Goal: Task Accomplishment & Management: Manage account settings

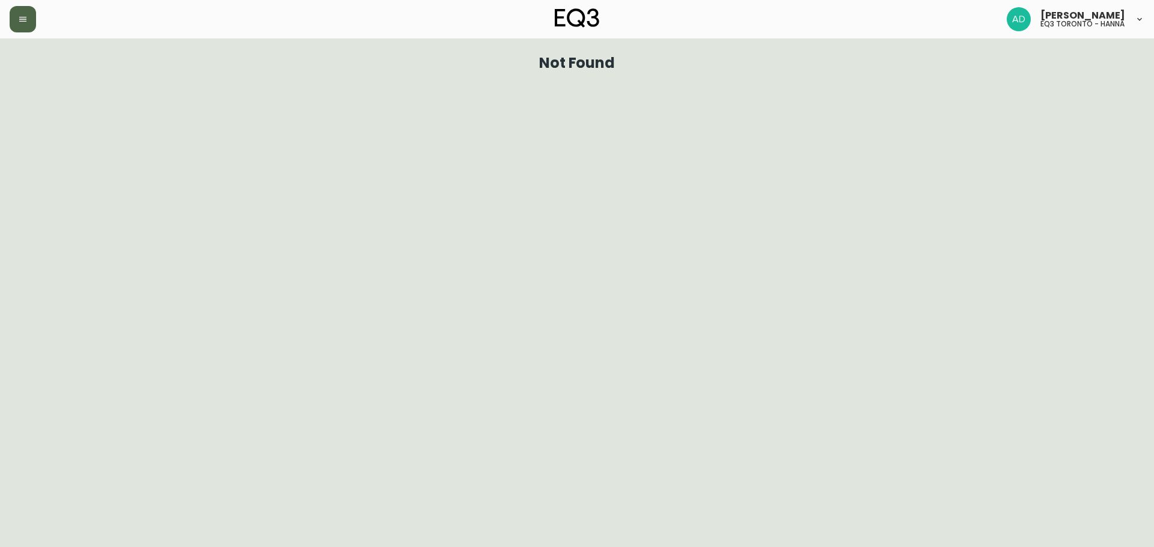
click at [28, 23] on button "button" at bounding box center [23, 19] width 26 height 26
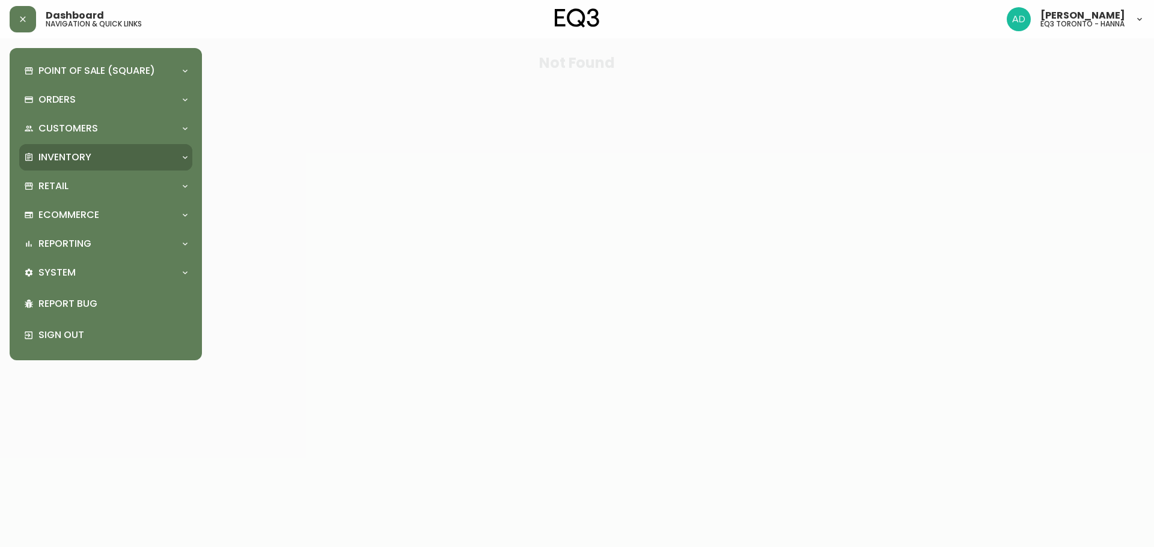
click at [76, 159] on p "Inventory" at bounding box center [64, 157] width 53 height 13
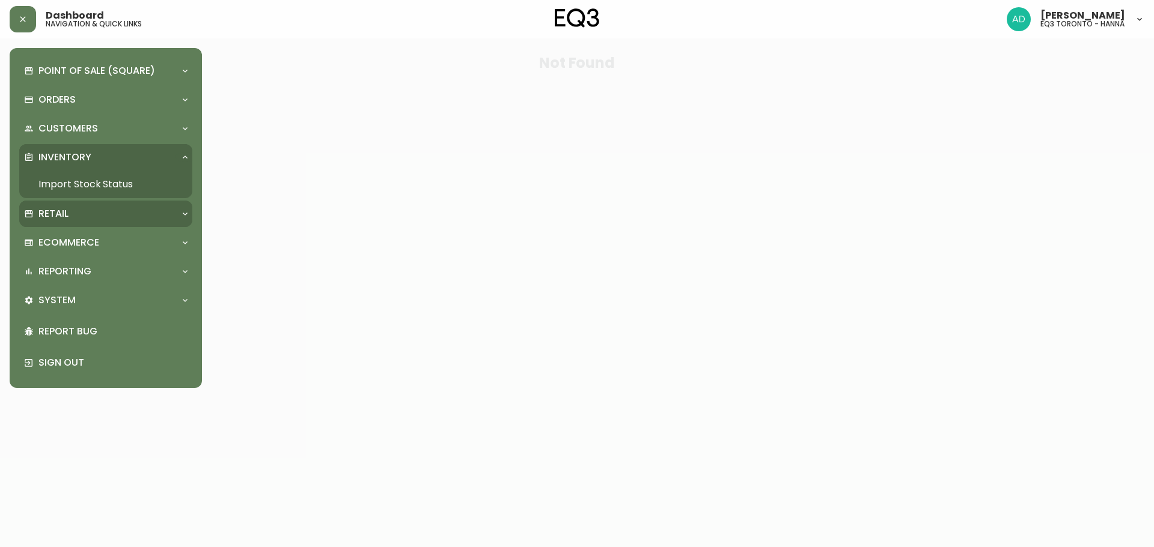
click at [76, 206] on div "Retail" at bounding box center [105, 214] width 173 height 26
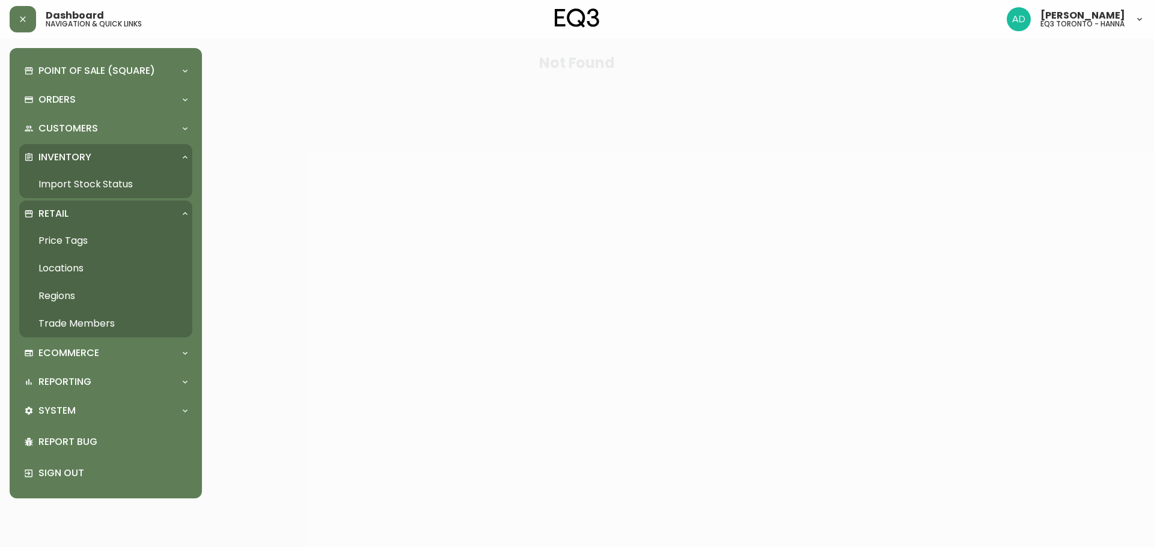
click at [68, 320] on link "Trade Members" at bounding box center [105, 324] width 173 height 28
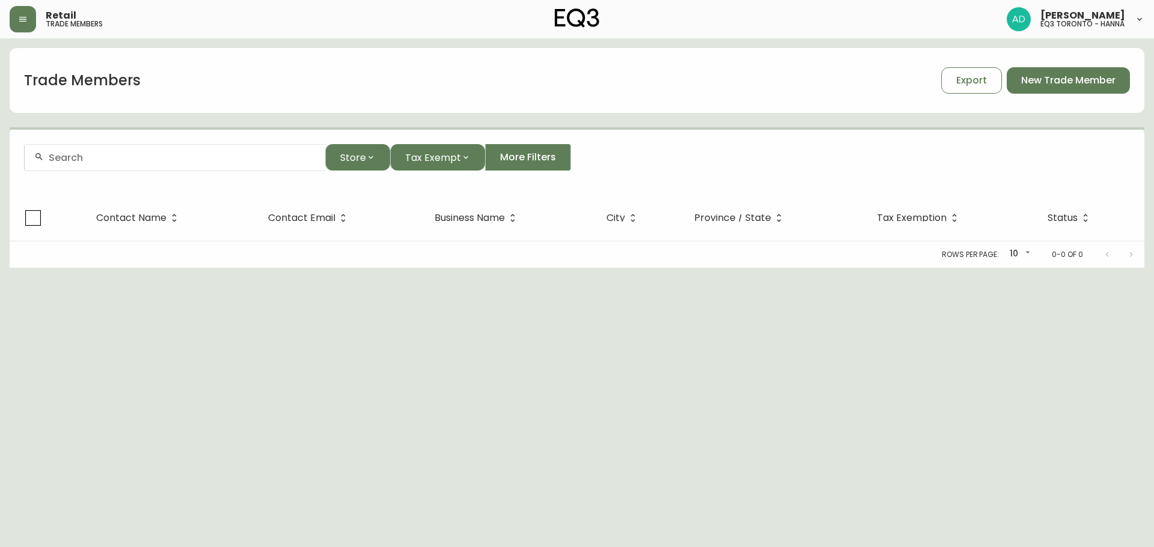
click at [115, 147] on div at bounding box center [175, 157] width 300 height 27
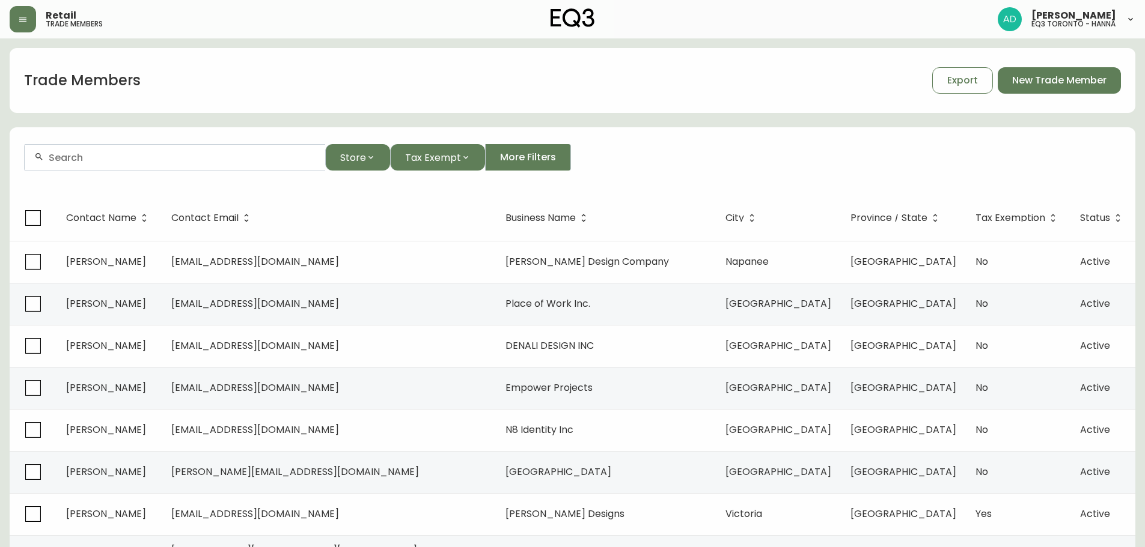
click at [100, 160] on input "text" at bounding box center [182, 157] width 267 height 11
click at [128, 270] on li "[PERSON_NAME]" at bounding box center [175, 271] width 300 height 20
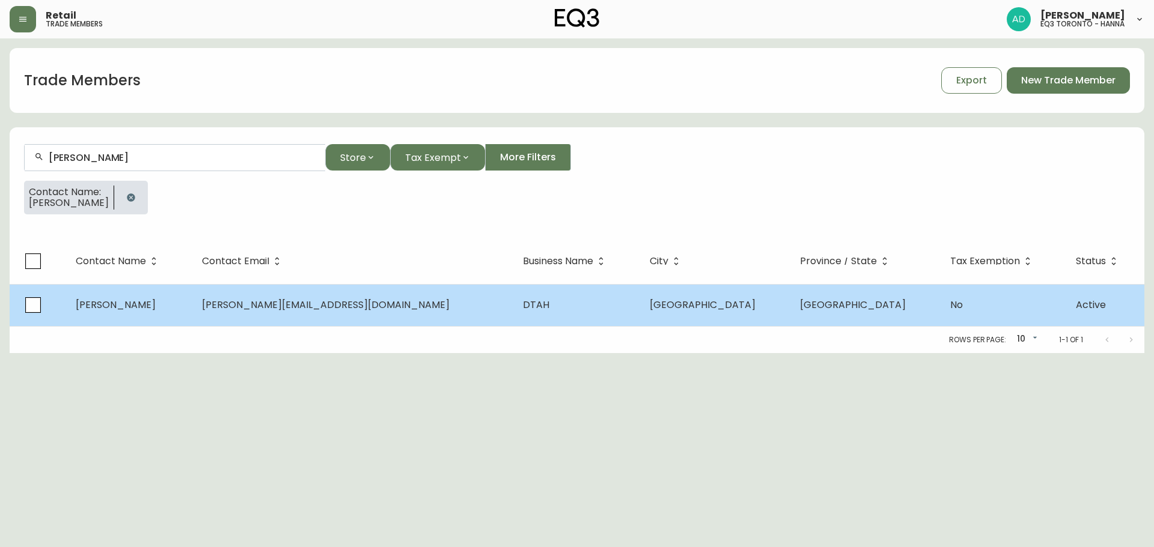
type input "[PERSON_NAME]"
click at [423, 294] on td "[PERSON_NAME][EMAIL_ADDRESS][DOMAIN_NAME]" at bounding box center [352, 305] width 321 height 42
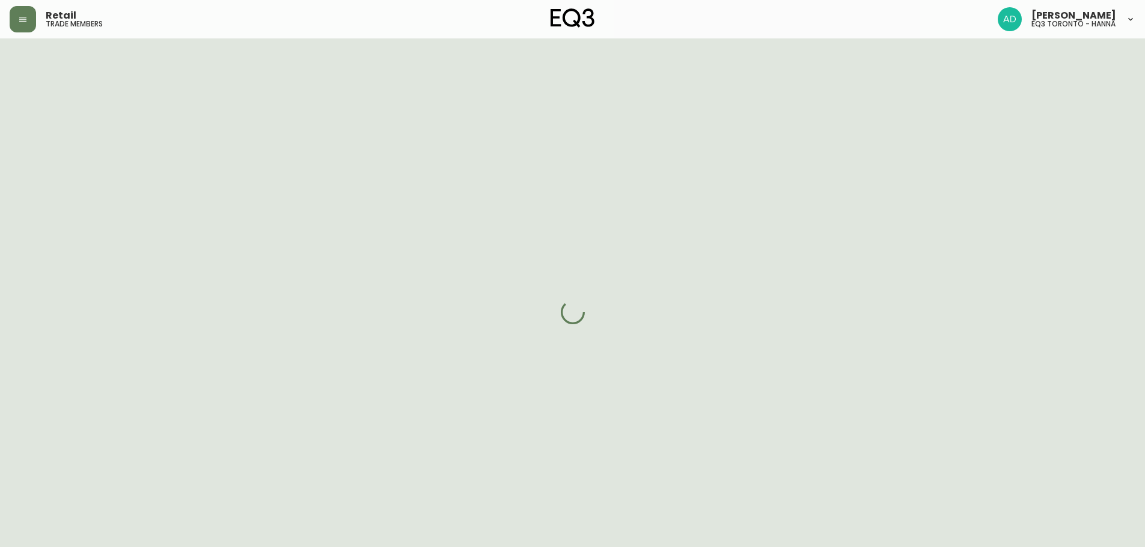
select select "ON"
select select "CA"
select select "CA_EN"
select select "Other"
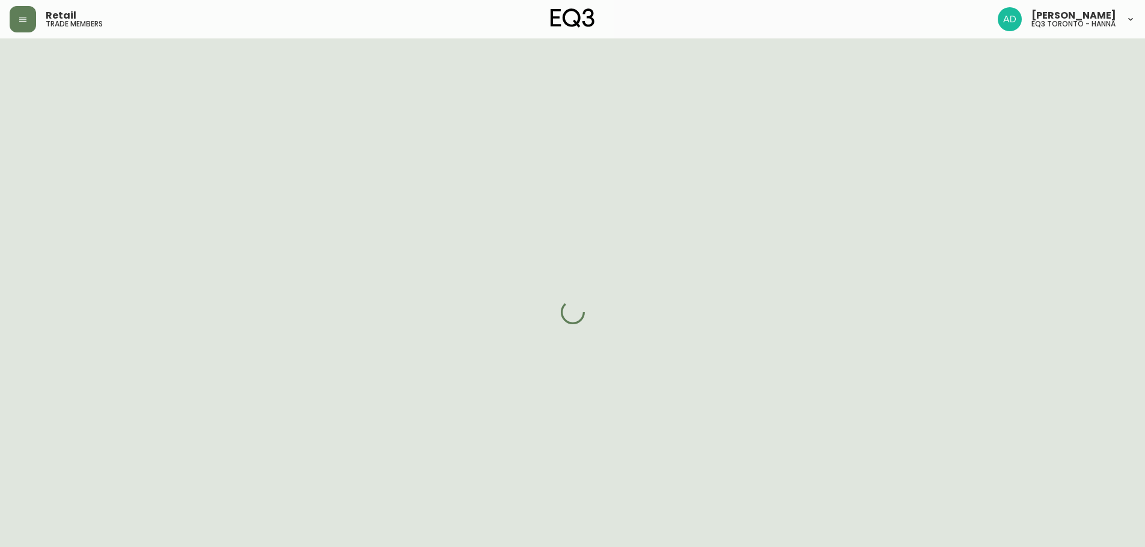
select select "cjw10z96s008u6gs0ccm7hd19"
select select "false"
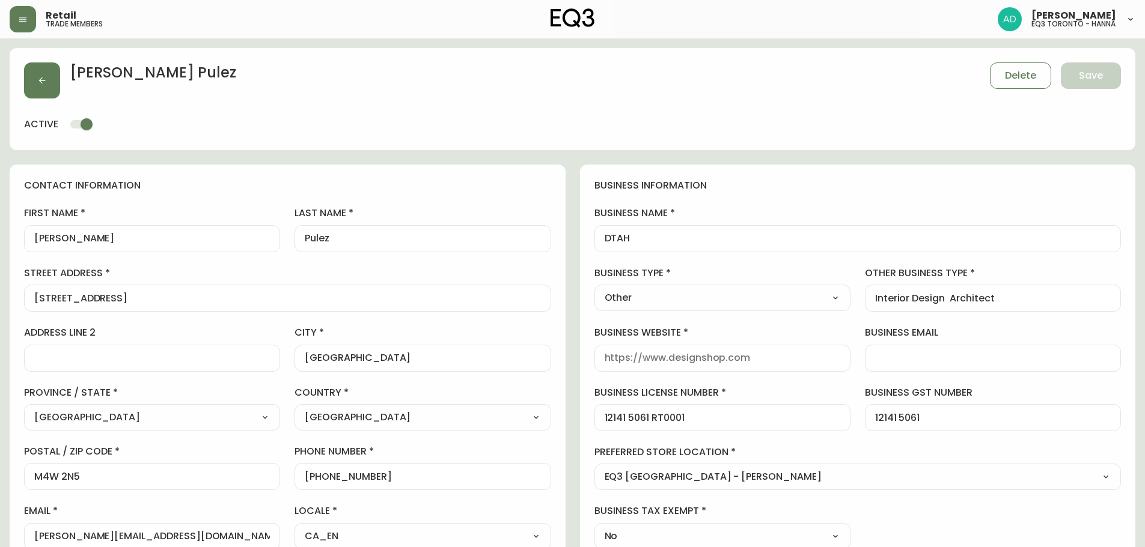
click at [772, 151] on form "[PERSON_NAME] Delete Save active contact information first name [PERSON_NAME] l…" at bounding box center [573, 523] width 1126 height 951
click at [984, 134] on div "[PERSON_NAME] Delete Save active" at bounding box center [573, 99] width 1126 height 102
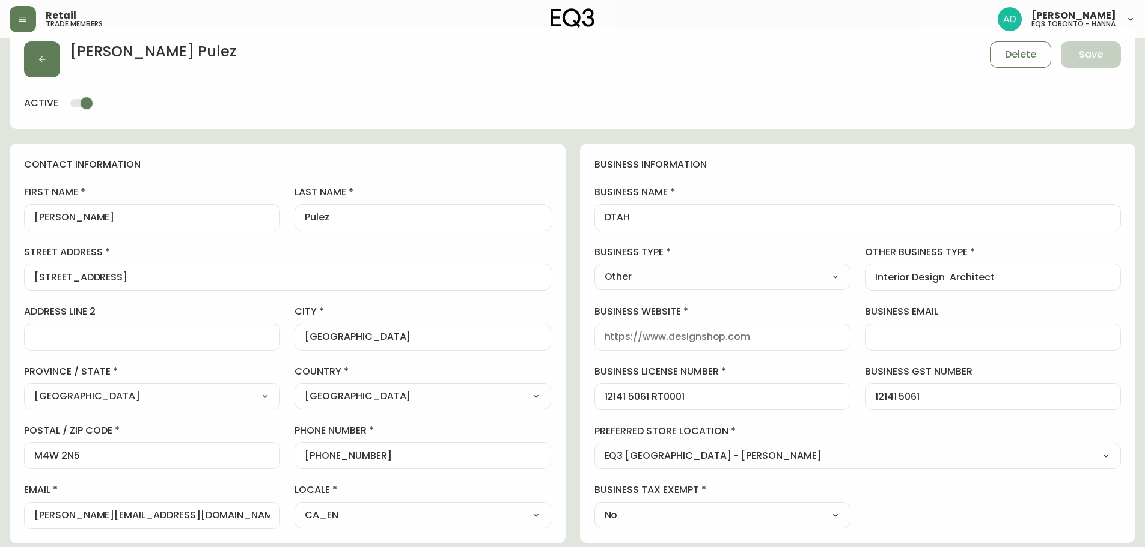
scroll to position [60, 0]
